Goal: Use online tool/utility: Utilize a website feature to perform a specific function

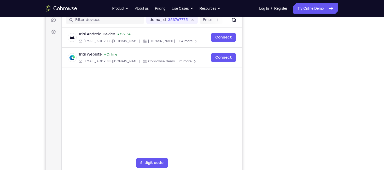
scroll to position [76, 0]
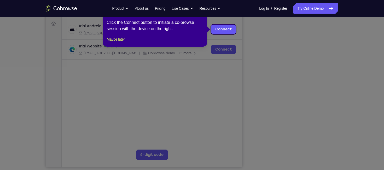
click at [223, 91] on icon at bounding box center [194, 85] width 388 height 170
click at [273, 58] on icon at bounding box center [194, 85] width 388 height 170
click at [229, 31] on link "Connect" at bounding box center [223, 29] width 25 height 9
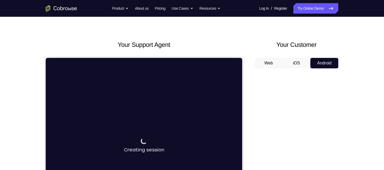
scroll to position [7, 0]
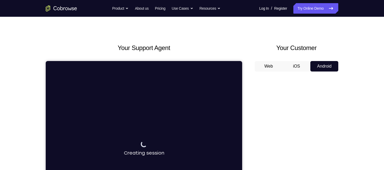
click at [320, 67] on button "Android" at bounding box center [324, 66] width 28 height 10
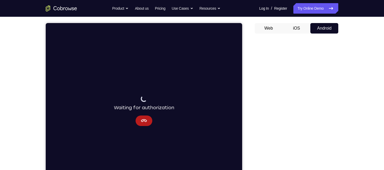
scroll to position [45, 0]
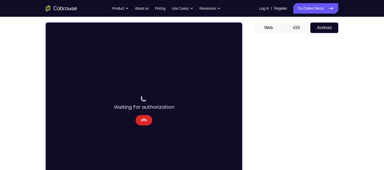
click at [143, 118] on icon "Cancel" at bounding box center [144, 120] width 6 height 6
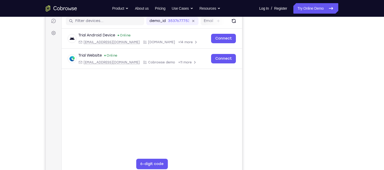
scroll to position [66, 0]
click at [243, 86] on div "Your Support Agent Your Customer Web iOS Android" at bounding box center [192, 80] width 293 height 193
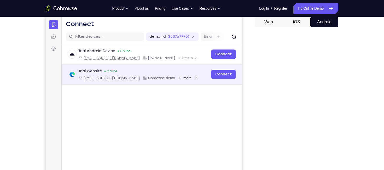
scroll to position [51, 0]
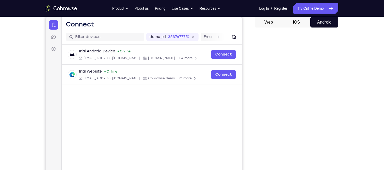
click at [239, 103] on div "Trial Android Device Online [EMAIL_ADDRESS][DOMAIN_NAME] [DOMAIN_NAME] +14 more…" at bounding box center [152, 76] width 181 height 65
click at [241, 104] on div "Trial Android Device Online [EMAIL_ADDRESS][DOMAIN_NAME] [DOMAIN_NAME] +14 more…" at bounding box center [152, 76] width 181 height 65
drag, startPoint x: 241, startPoint y: 104, endPoint x: 192, endPoint y: 105, distance: 49.1
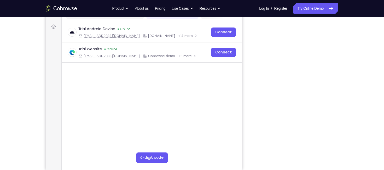
scroll to position [71, 0]
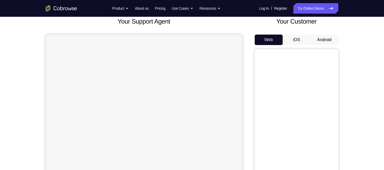
scroll to position [33, 0]
click at [319, 37] on button "Android" at bounding box center [324, 39] width 28 height 10
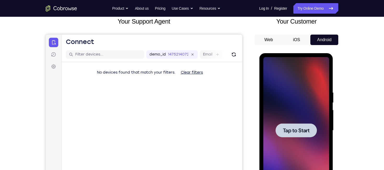
scroll to position [0, 0]
click at [286, 119] on div at bounding box center [296, 130] width 66 height 146
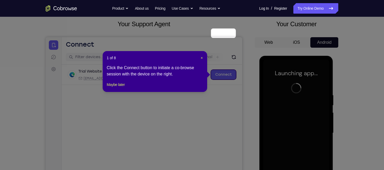
scroll to position [30, 0]
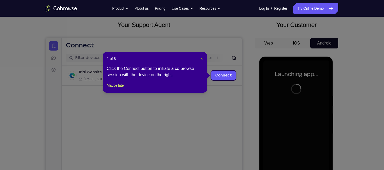
click at [201, 59] on span "×" at bounding box center [202, 58] width 2 height 4
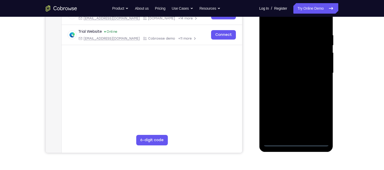
scroll to position [92, 0]
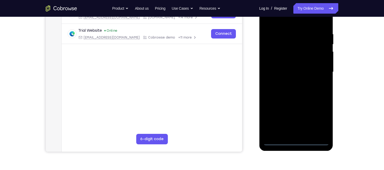
click at [296, 140] on div at bounding box center [296, 72] width 66 height 146
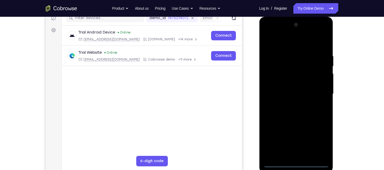
scroll to position [70, 0]
click at [319, 140] on div at bounding box center [296, 93] width 66 height 146
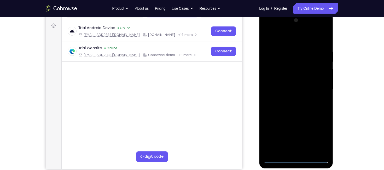
scroll to position [74, 0]
click at [267, 28] on div at bounding box center [296, 89] width 66 height 146
click at [318, 85] on div at bounding box center [296, 89] width 66 height 146
click at [292, 98] on div at bounding box center [296, 89] width 66 height 146
click at [276, 85] on div at bounding box center [296, 89] width 66 height 146
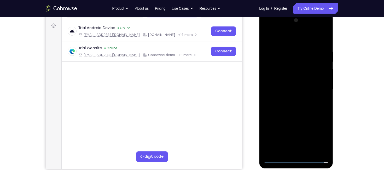
click at [276, 78] on div at bounding box center [296, 89] width 66 height 146
click at [295, 91] on div at bounding box center [296, 89] width 66 height 146
click at [276, 108] on div at bounding box center [296, 89] width 66 height 146
click at [292, 102] on div at bounding box center [296, 89] width 66 height 146
click at [290, 94] on div at bounding box center [296, 89] width 66 height 146
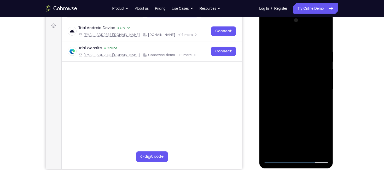
click at [320, 79] on div at bounding box center [296, 89] width 66 height 146
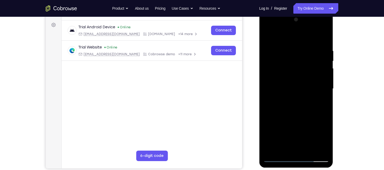
scroll to position [75, 0]
click at [296, 88] on div at bounding box center [296, 88] width 66 height 146
click at [286, 105] on div at bounding box center [296, 88] width 66 height 146
click at [325, 100] on div at bounding box center [296, 88] width 66 height 146
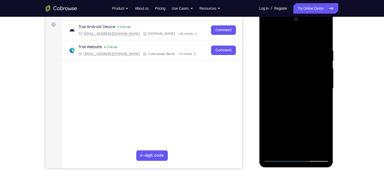
click at [325, 100] on div at bounding box center [296, 88] width 66 height 146
click at [267, 137] on div at bounding box center [296, 88] width 66 height 146
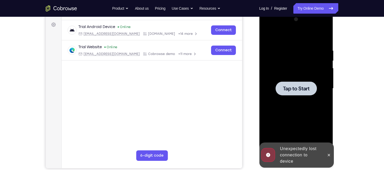
click at [299, 86] on span "Tap to Start" at bounding box center [296, 88] width 27 height 5
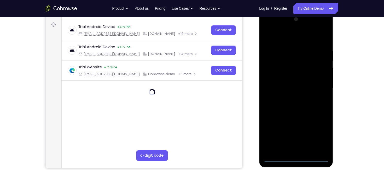
click at [295, 157] on div at bounding box center [296, 88] width 66 height 146
click at [321, 136] on div at bounding box center [296, 88] width 66 height 146
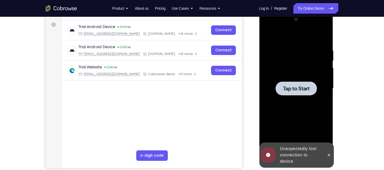
click at [304, 81] on div at bounding box center [296, 88] width 66 height 146
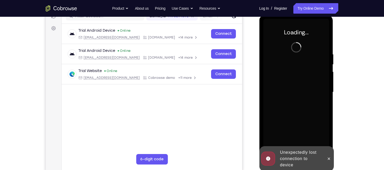
scroll to position [71, 0]
click at [331, 161] on button at bounding box center [329, 158] width 8 height 8
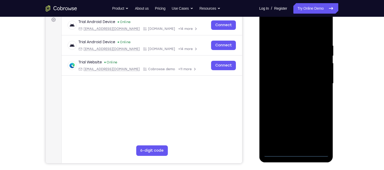
scroll to position [80, 0]
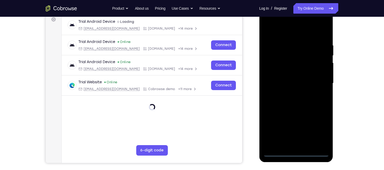
click at [296, 151] on div at bounding box center [296, 83] width 66 height 146
click at [320, 131] on div at bounding box center [296, 83] width 66 height 146
click at [269, 24] on div at bounding box center [296, 83] width 66 height 146
click at [316, 80] on div at bounding box center [296, 83] width 66 height 146
click at [292, 89] on div at bounding box center [296, 83] width 66 height 146
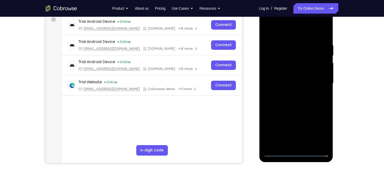
click at [291, 94] on div at bounding box center [296, 83] width 66 height 146
click at [282, 78] on div at bounding box center [296, 83] width 66 height 146
click at [275, 72] on div at bounding box center [296, 83] width 66 height 146
click at [283, 82] on div at bounding box center [296, 83] width 66 height 146
click at [292, 100] on div at bounding box center [296, 83] width 66 height 146
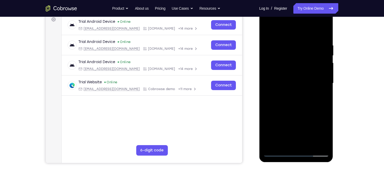
click at [296, 95] on div at bounding box center [296, 83] width 66 height 146
click at [292, 90] on div at bounding box center [296, 83] width 66 height 146
click at [290, 96] on div at bounding box center [296, 83] width 66 height 146
click at [282, 89] on div at bounding box center [296, 83] width 66 height 146
click at [280, 73] on div at bounding box center [296, 83] width 66 height 146
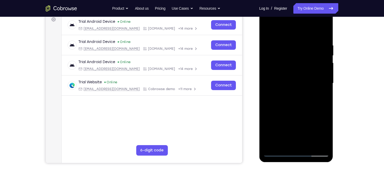
click at [280, 73] on div at bounding box center [296, 83] width 66 height 146
click at [288, 82] on div at bounding box center [296, 83] width 66 height 146
click at [296, 97] on div at bounding box center [296, 83] width 66 height 146
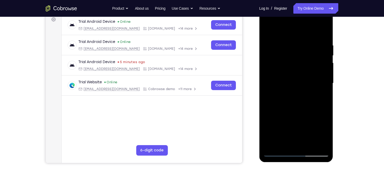
click at [275, 80] on div at bounding box center [296, 83] width 66 height 146
click at [275, 62] on div at bounding box center [296, 83] width 66 height 146
click at [278, 81] on div at bounding box center [296, 83] width 66 height 146
click at [281, 100] on div at bounding box center [296, 83] width 66 height 146
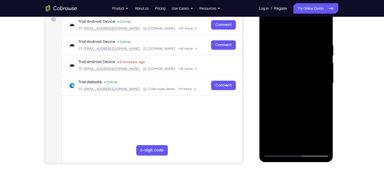
scroll to position [84, 0]
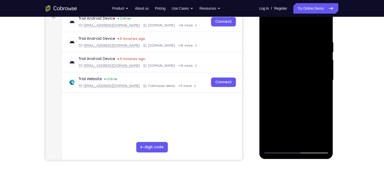
click at [325, 33] on div at bounding box center [296, 80] width 66 height 146
click at [284, 41] on div at bounding box center [296, 80] width 66 height 146
click at [319, 56] on div at bounding box center [296, 80] width 66 height 146
click at [320, 63] on div at bounding box center [296, 80] width 66 height 146
click at [321, 67] on div at bounding box center [296, 80] width 66 height 146
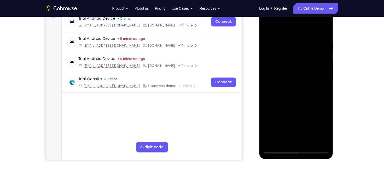
click at [321, 67] on div at bounding box center [296, 80] width 66 height 146
click at [325, 70] on div at bounding box center [296, 80] width 66 height 146
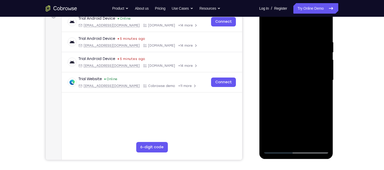
click at [325, 70] on div at bounding box center [296, 80] width 66 height 146
click at [324, 95] on div at bounding box center [296, 80] width 66 height 146
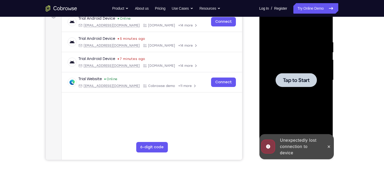
click at [293, 83] on span "Tap to Start" at bounding box center [296, 79] width 27 height 5
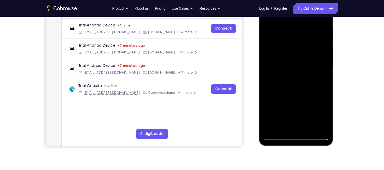
scroll to position [97, 0]
click at [296, 136] on div at bounding box center [296, 66] width 66 height 146
click at [318, 113] on div at bounding box center [296, 66] width 66 height 146
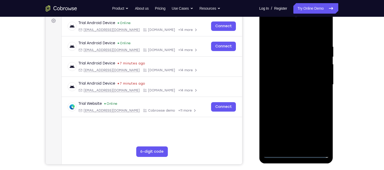
scroll to position [54, 0]
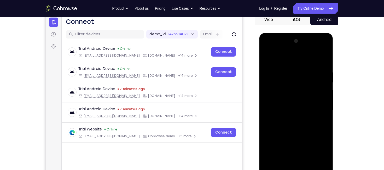
click at [266, 49] on div at bounding box center [296, 110] width 66 height 146
click at [315, 107] on div at bounding box center [296, 110] width 66 height 146
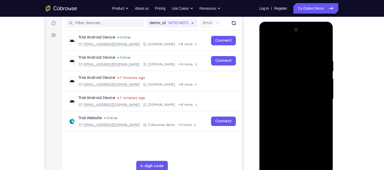
click at [290, 109] on div at bounding box center [296, 99] width 66 height 146
click at [282, 94] on div at bounding box center [296, 99] width 66 height 146
click at [272, 88] on div at bounding box center [296, 99] width 66 height 146
click at [280, 99] on div at bounding box center [296, 99] width 66 height 146
drag, startPoint x: 281, startPoint y: 50, endPoint x: 285, endPoint y: 31, distance: 19.6
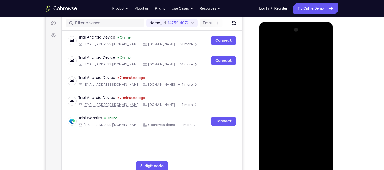
click at [285, 31] on div at bounding box center [296, 99] width 66 height 146
click at [323, 54] on div at bounding box center [296, 99] width 66 height 146
click at [286, 57] on div at bounding box center [296, 99] width 66 height 146
click at [323, 84] on div at bounding box center [296, 99] width 66 height 146
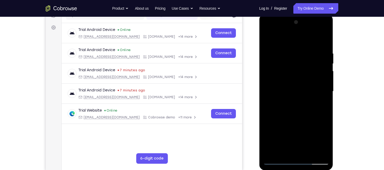
scroll to position [73, 0]
click at [314, 84] on div at bounding box center [296, 91] width 66 height 146
click at [270, 98] on div at bounding box center [296, 91] width 66 height 146
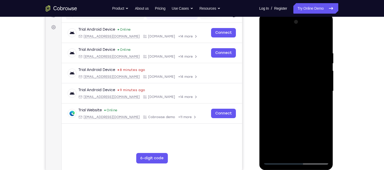
click at [270, 98] on div at bounding box center [296, 91] width 66 height 146
click at [269, 97] on div at bounding box center [296, 91] width 66 height 146
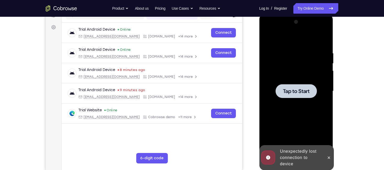
drag, startPoint x: 343, startPoint y: 64, endPoint x: 70, endPoint y: 47, distance: 274.1
click at [343, 64] on div "Your Support Agent Your Customer Web iOS Android Next Steps We’d be happy to gi…" at bounding box center [192, 116] width 334 height 345
